Goal: Ask a question

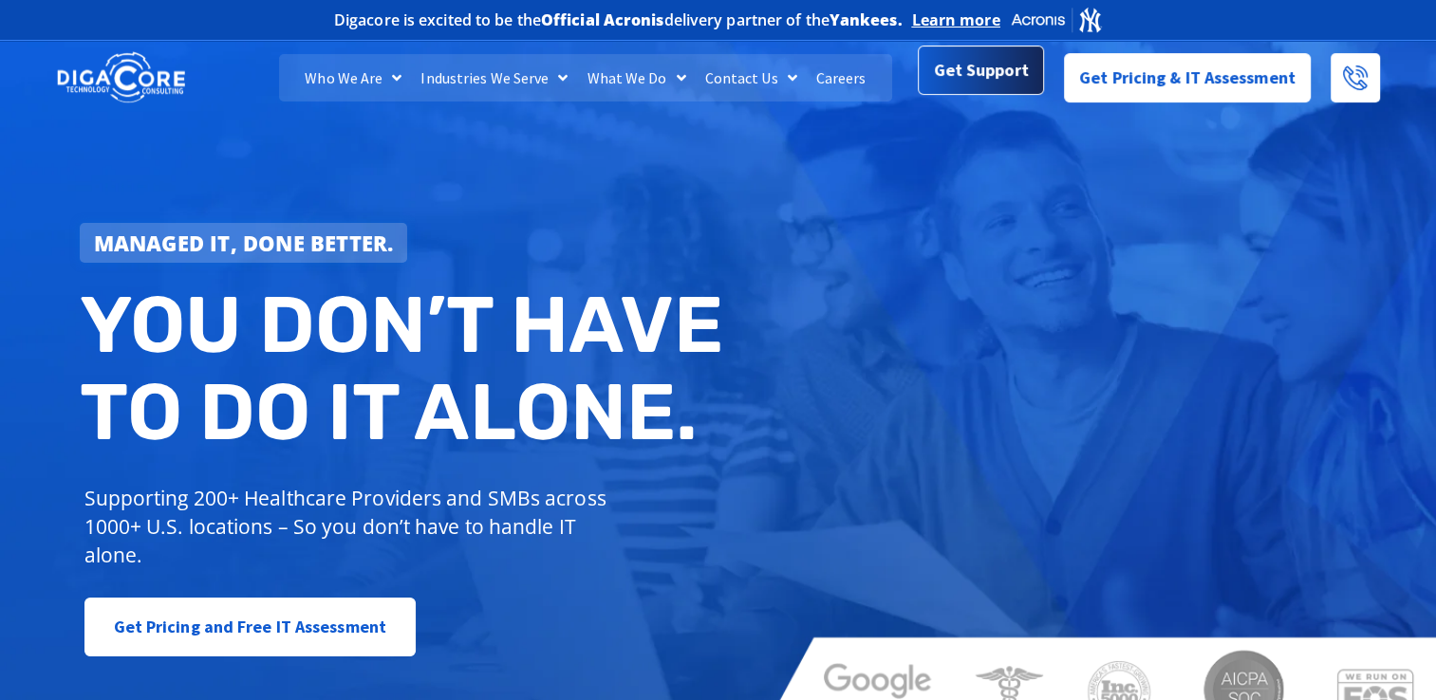
click at [976, 85] on span "Get Support" at bounding box center [981, 70] width 95 height 38
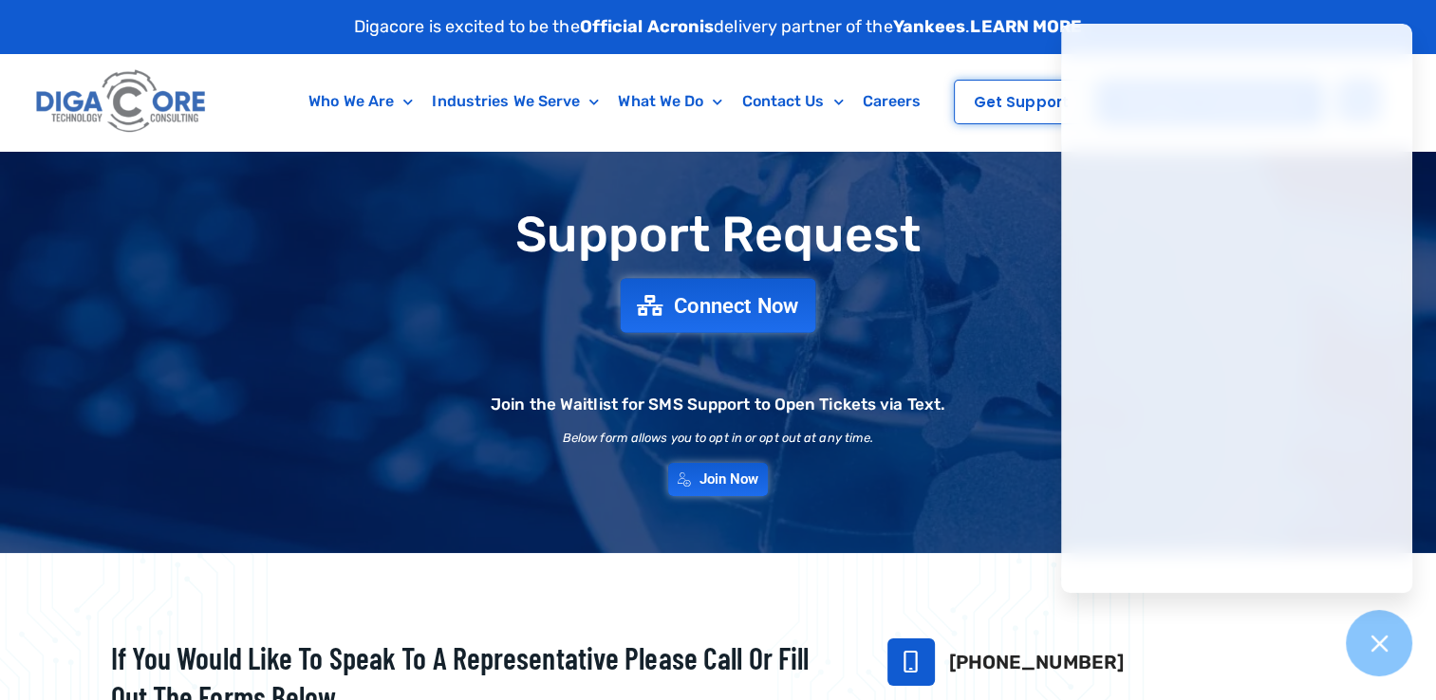
click at [705, 317] on link "Connect Now" at bounding box center [719, 305] width 196 height 54
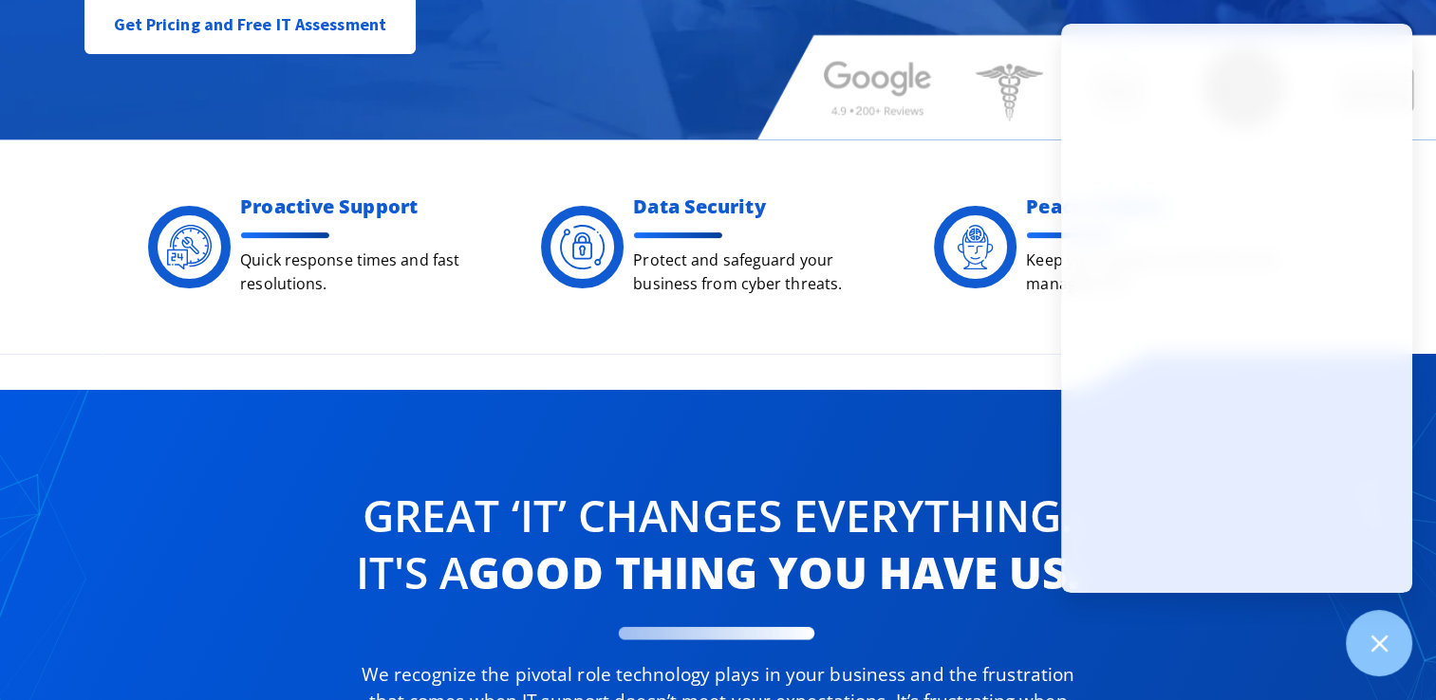
scroll to position [809, 0]
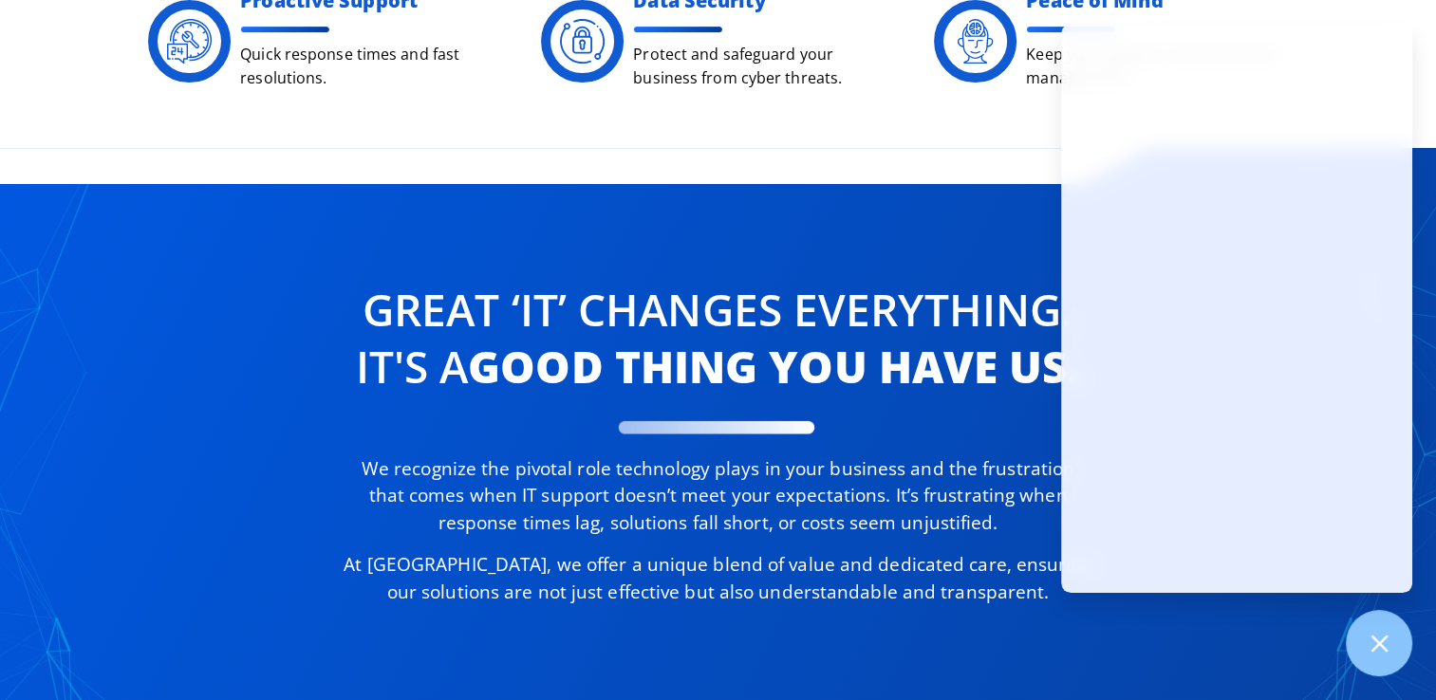
click at [911, 156] on div "Great ‘IT’ changes Everything. It's a good thing you have us. We recognize the …" at bounding box center [718, 462] width 1436 height 629
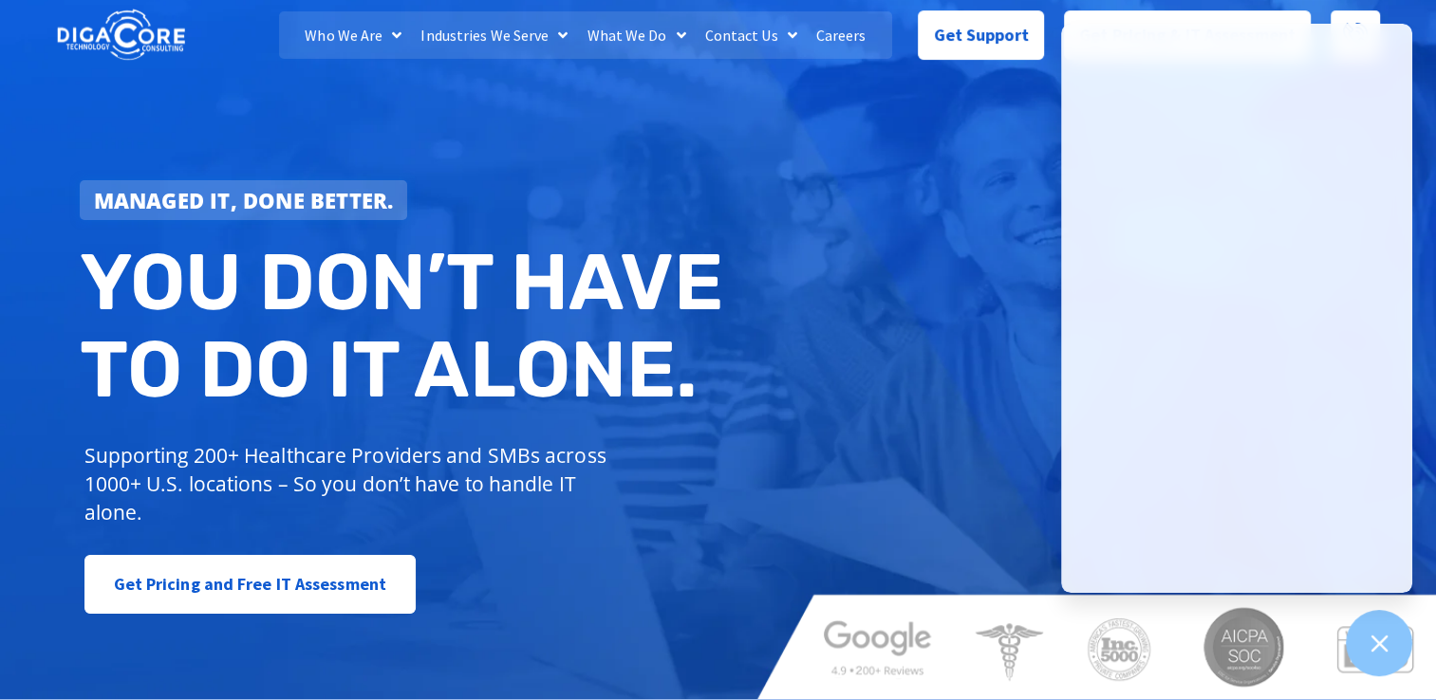
scroll to position [0, 0]
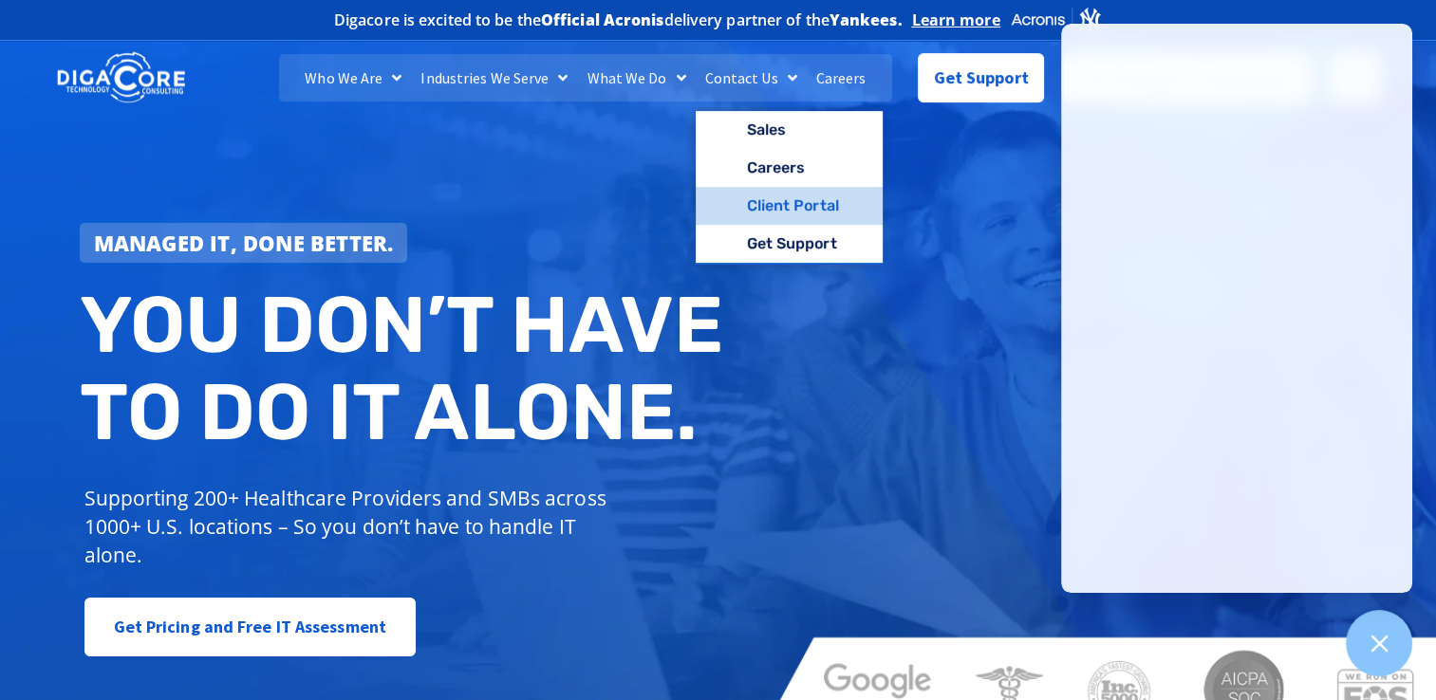
click at [768, 205] on link "Client Portal" at bounding box center [789, 206] width 187 height 38
